Goal: Task Accomplishment & Management: Manage account settings

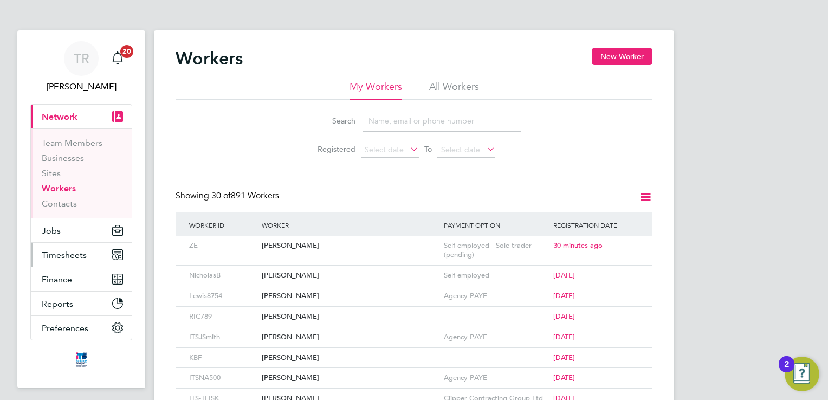
click at [85, 255] on span "Timesheets" at bounding box center [64, 255] width 45 height 10
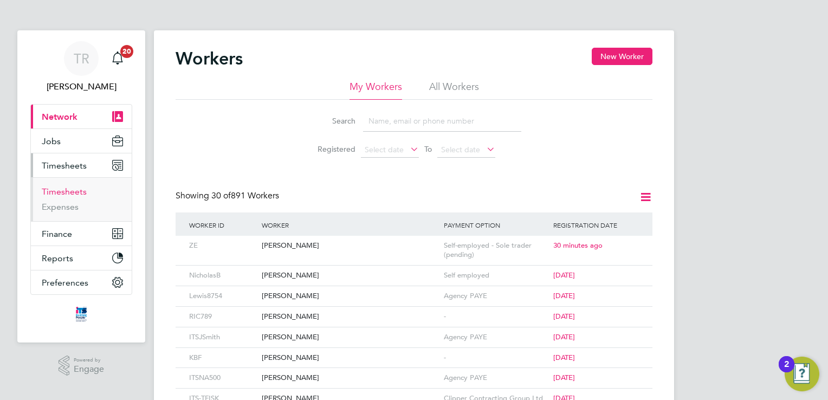
click at [61, 195] on link "Timesheets" at bounding box center [64, 191] width 45 height 10
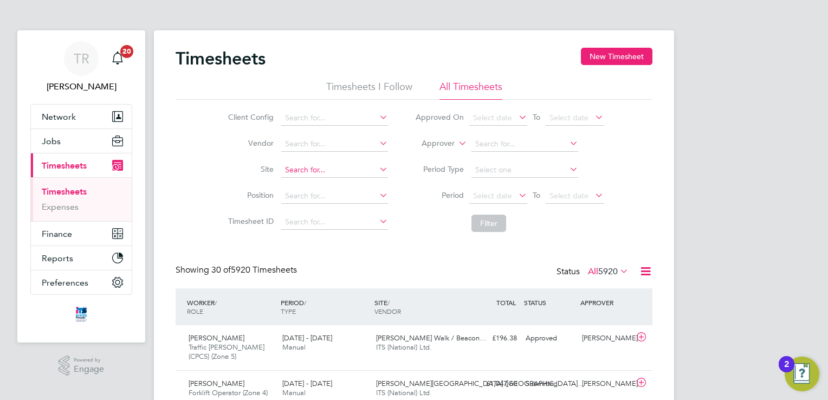
click at [329, 167] on input at bounding box center [334, 170] width 107 height 15
click at [323, 190] on li "Straw [PERSON_NAME] Grange" at bounding box center [340, 184] width 119 height 15
type input "Strawberry Grange"
drag, startPoint x: 485, startPoint y: 218, endPoint x: 418, endPoint y: 247, distance: 73.3
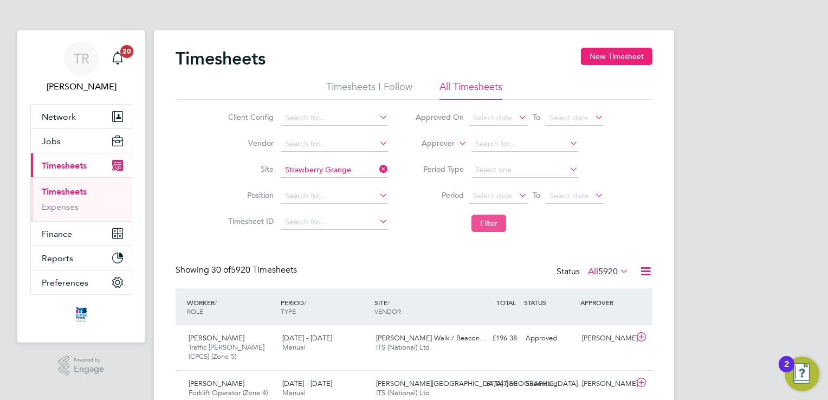
click at [488, 226] on button "Filter" at bounding box center [488, 223] width 35 height 17
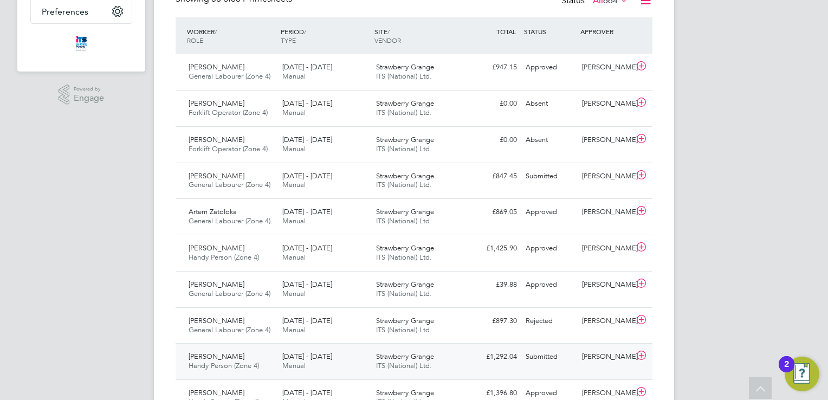
click at [544, 349] on div "Submitted" at bounding box center [549, 357] width 56 height 18
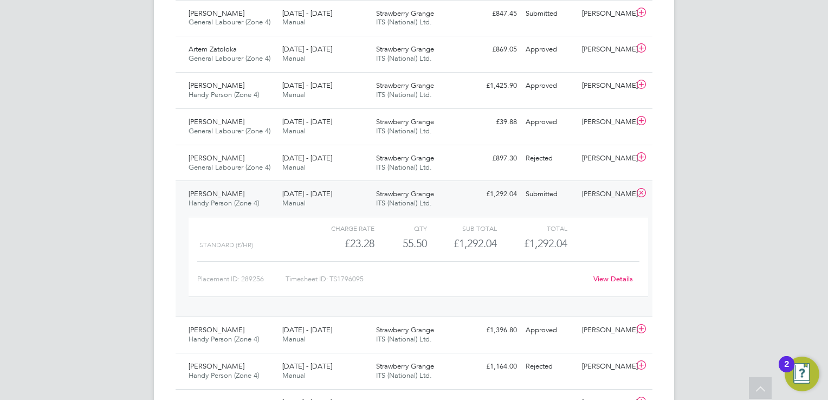
click at [615, 281] on link "View Details" at bounding box center [613, 278] width 40 height 9
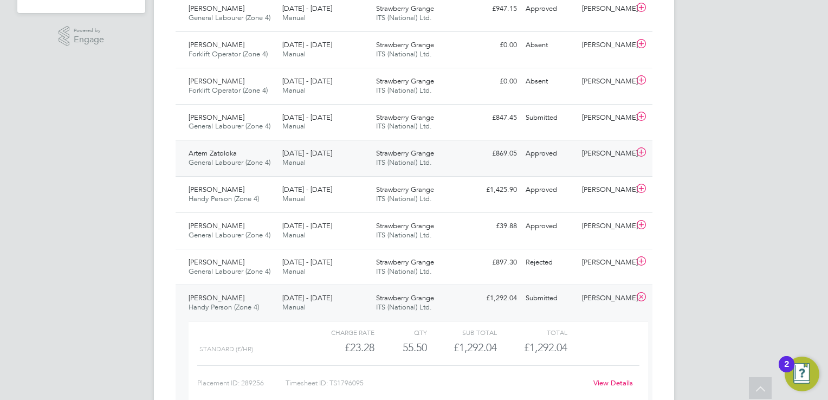
scroll to position [325, 0]
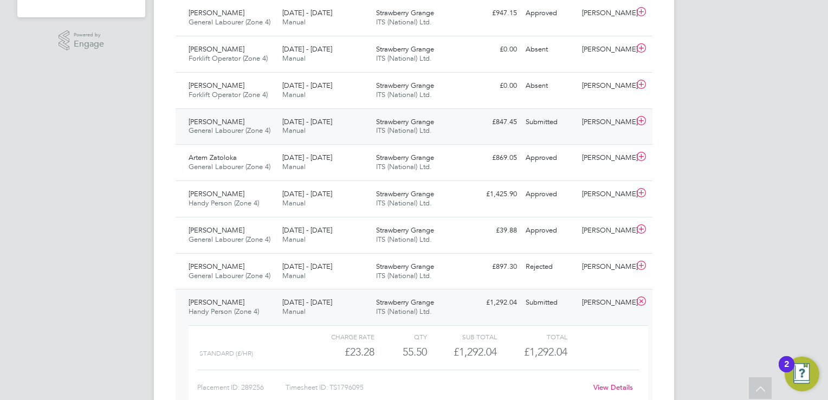
click at [533, 131] on div "[PERSON_NAME] General Labourer (Zone 4) [DATE] - [DATE] [DATE] - [DATE] Manual …" at bounding box center [414, 126] width 477 height 36
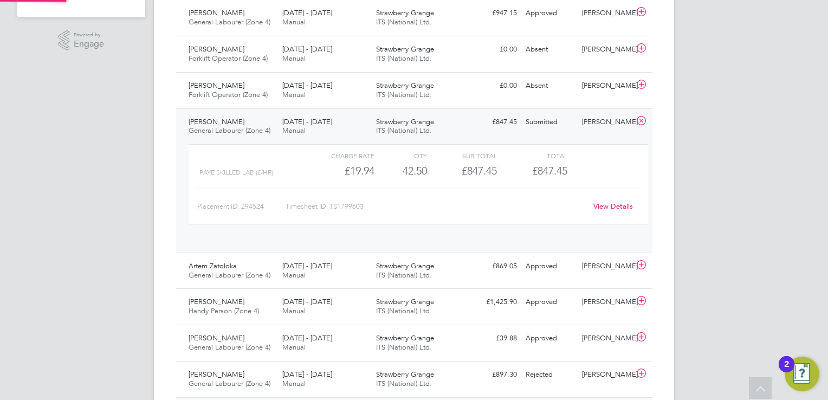
scroll to position [18, 105]
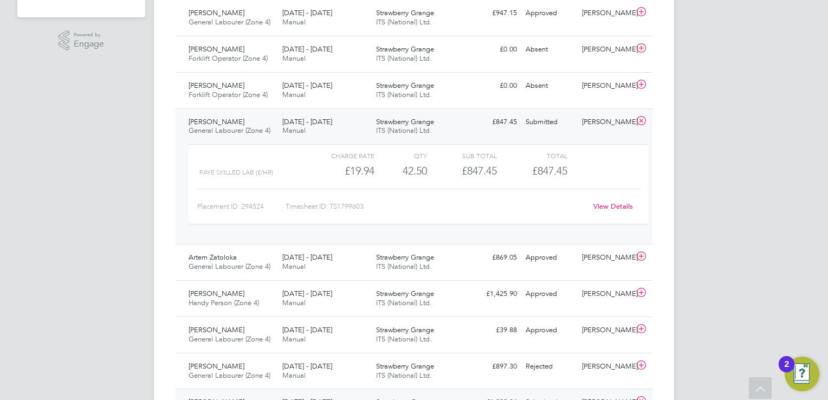
click at [533, 131] on div "[PERSON_NAME] General Labourer (Zone 4) [DATE] - [DATE] [DATE] - [DATE] Manual …" at bounding box center [414, 176] width 477 height 136
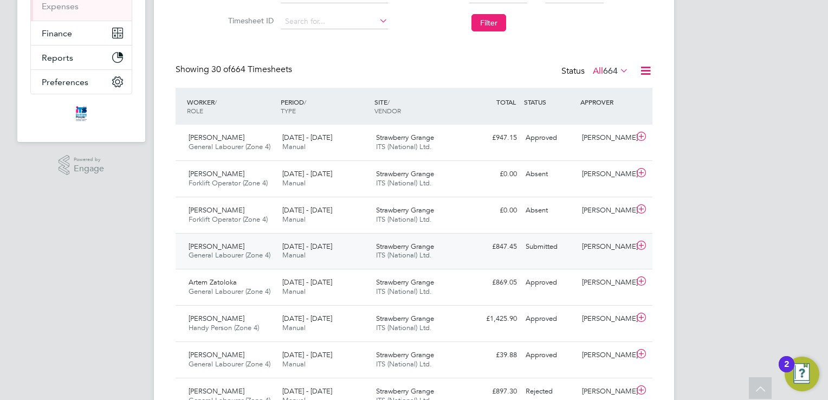
scroll to position [54, 0]
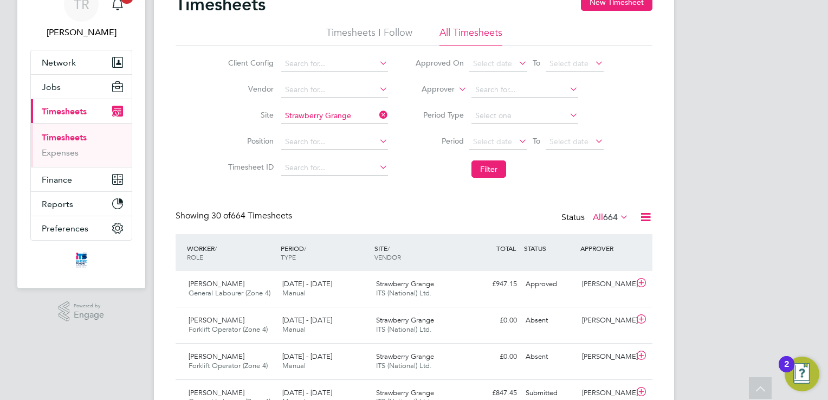
click at [377, 112] on icon at bounding box center [377, 114] width 0 height 15
click at [315, 109] on input at bounding box center [334, 115] width 107 height 15
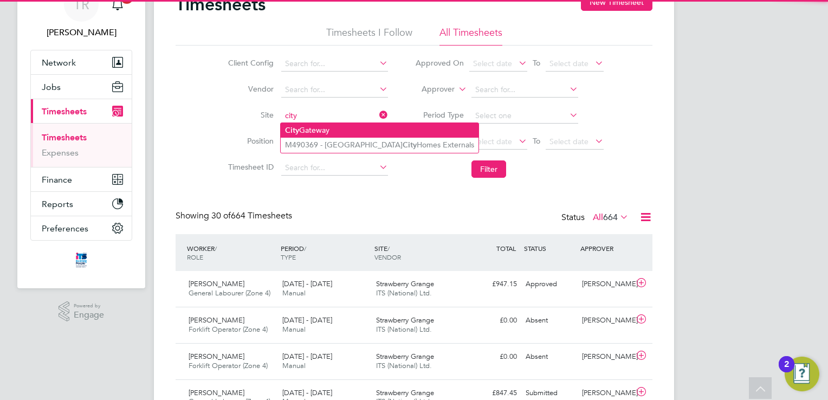
type input "city"
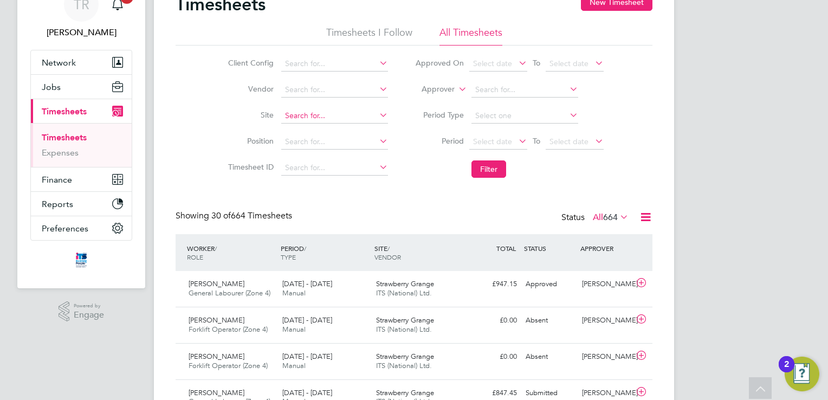
drag, startPoint x: 315, startPoint y: 125, endPoint x: 319, endPoint y: 115, distance: 10.3
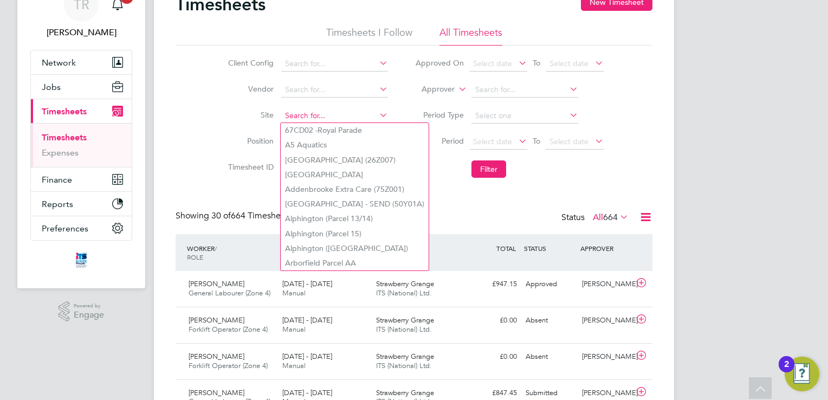
click at [319, 115] on input at bounding box center [334, 115] width 107 height 15
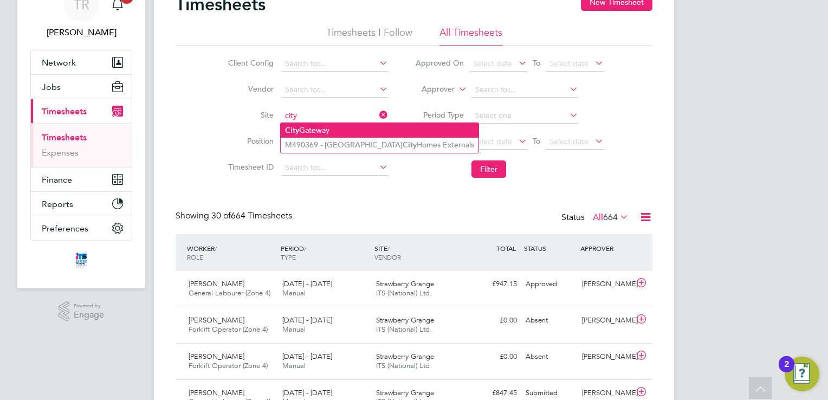
type input "city"
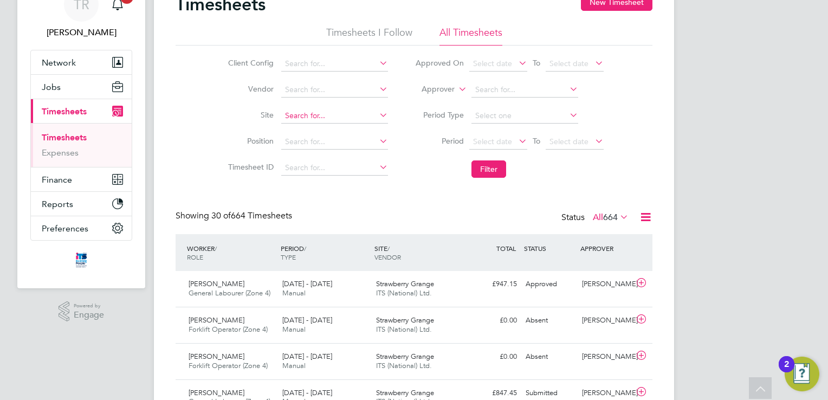
drag, startPoint x: 312, startPoint y: 125, endPoint x: 297, endPoint y: 115, distance: 18.0
click at [297, 115] on input at bounding box center [334, 115] width 107 height 15
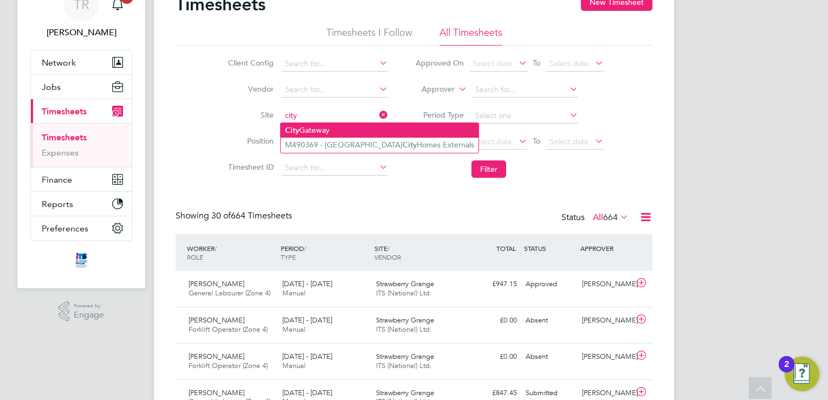
click at [299, 128] on li "City Gateway" at bounding box center [380, 130] width 198 height 15
type input "City Gateway"
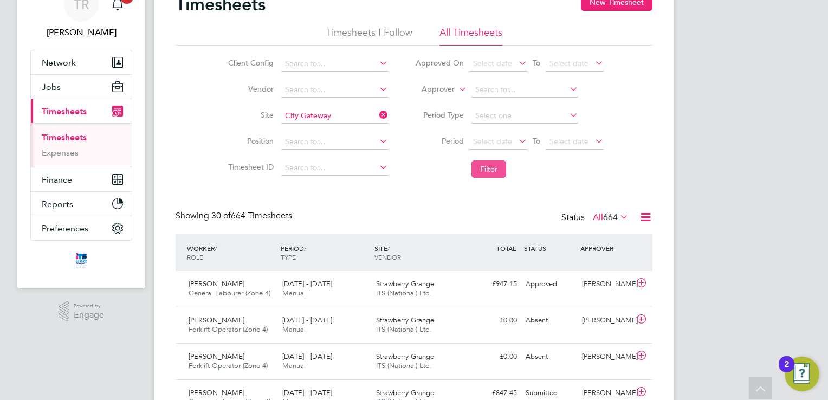
click at [475, 164] on button "Filter" at bounding box center [488, 168] width 35 height 17
click at [549, 285] on div "Submitted" at bounding box center [549, 284] width 56 height 18
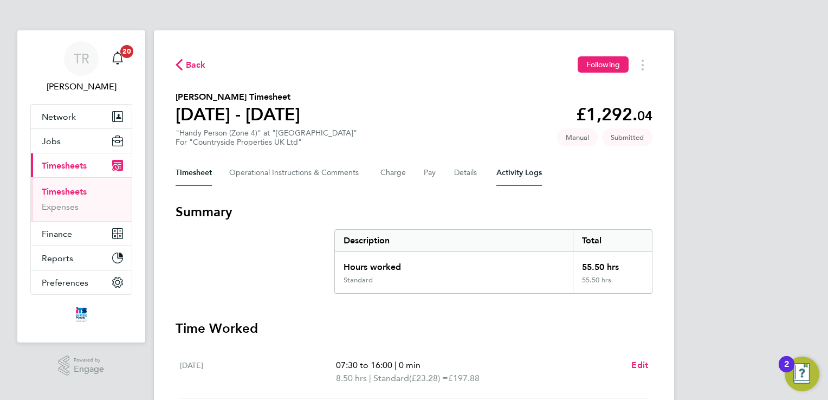
click at [527, 172] on Logs-tab "Activity Logs" at bounding box center [519, 173] width 46 height 26
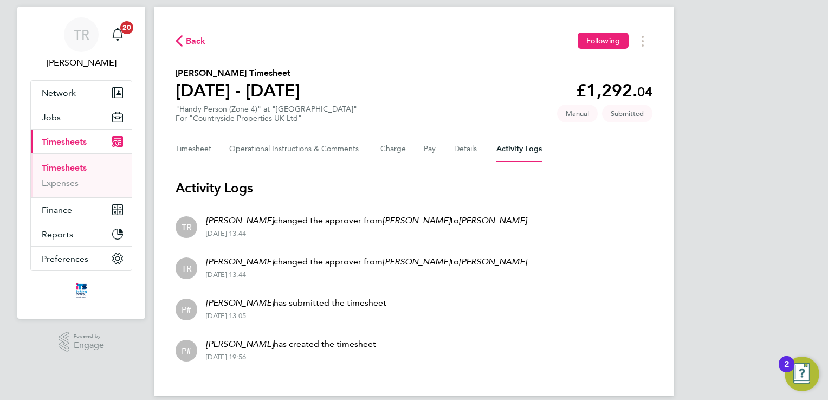
scroll to position [37, 0]
